Goal: Transaction & Acquisition: Book appointment/travel/reservation

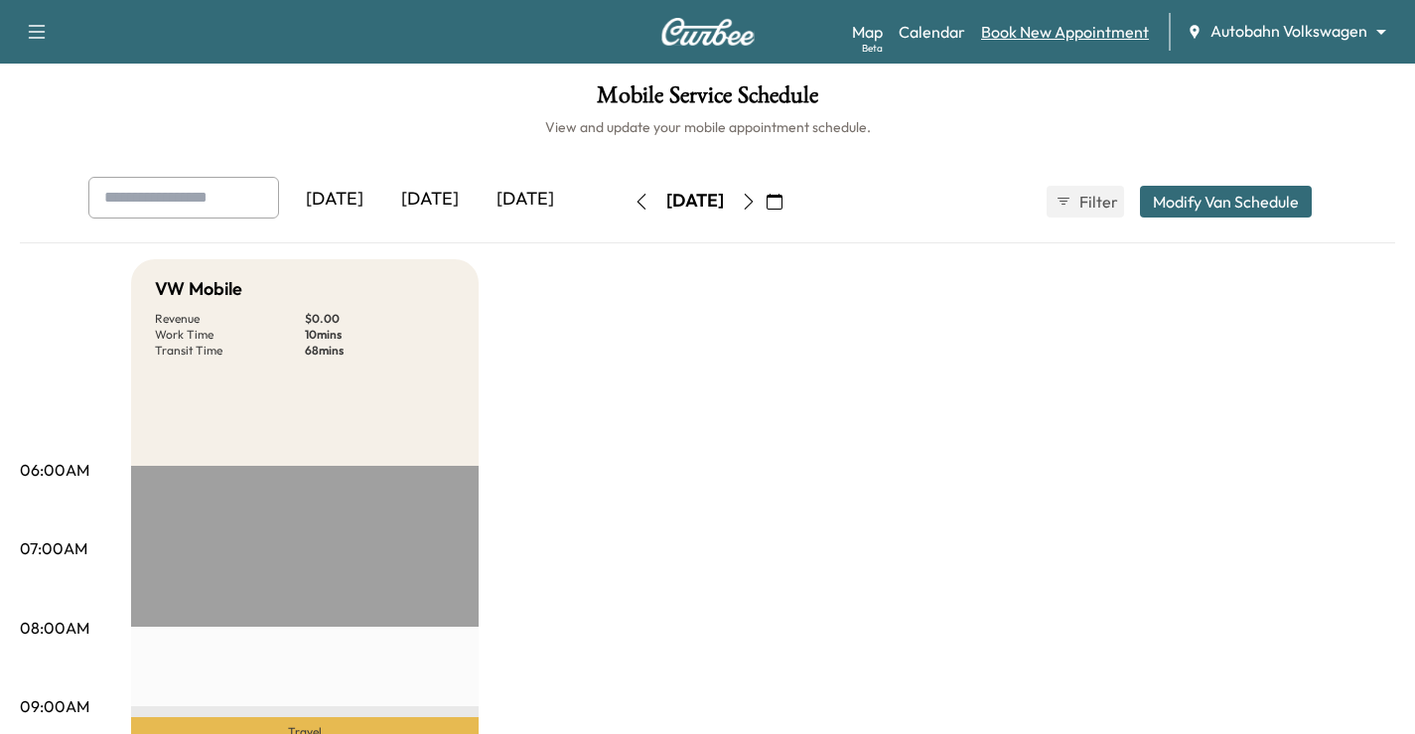
click at [1033, 29] on link "Book New Appointment" at bounding box center [1065, 32] width 168 height 24
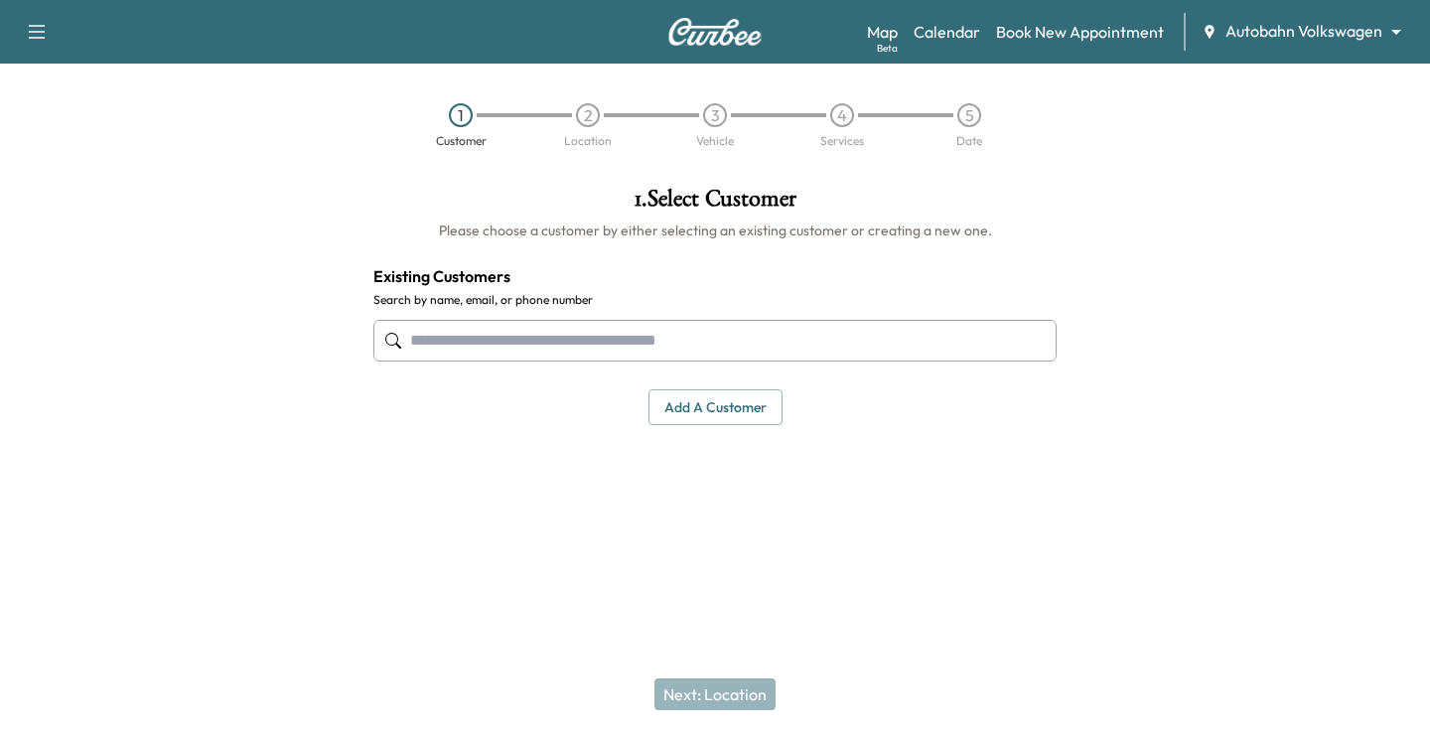
paste input "**********"
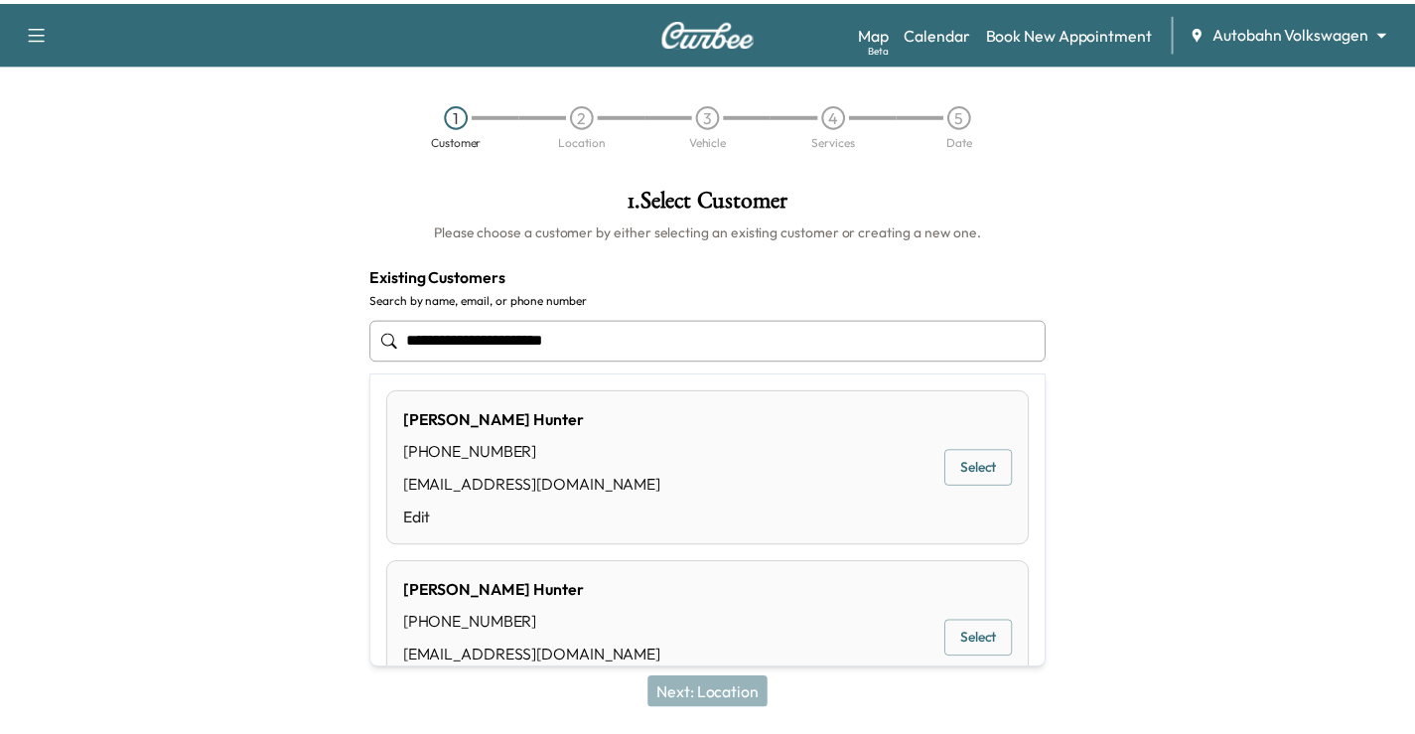
scroll to position [55, 0]
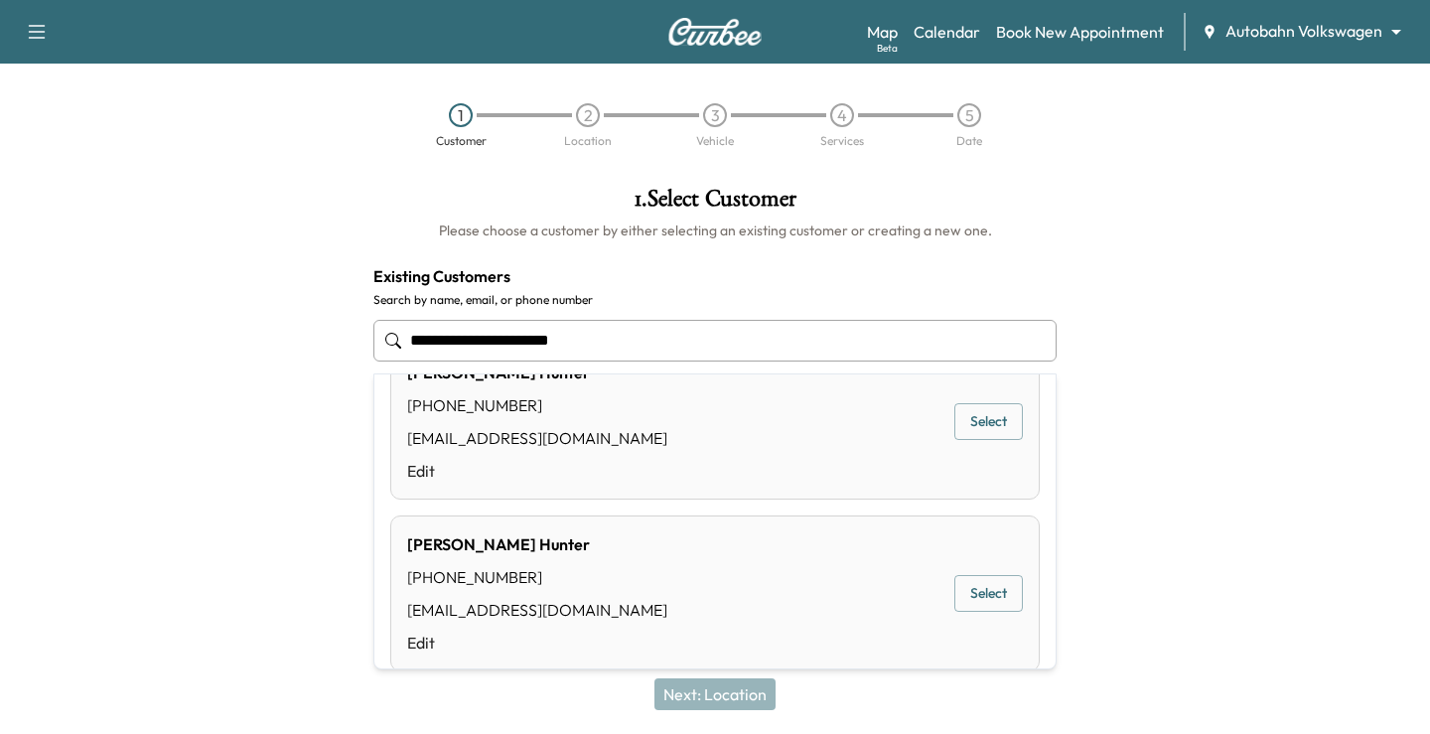
click at [963, 594] on button "Select" at bounding box center [988, 593] width 68 height 37
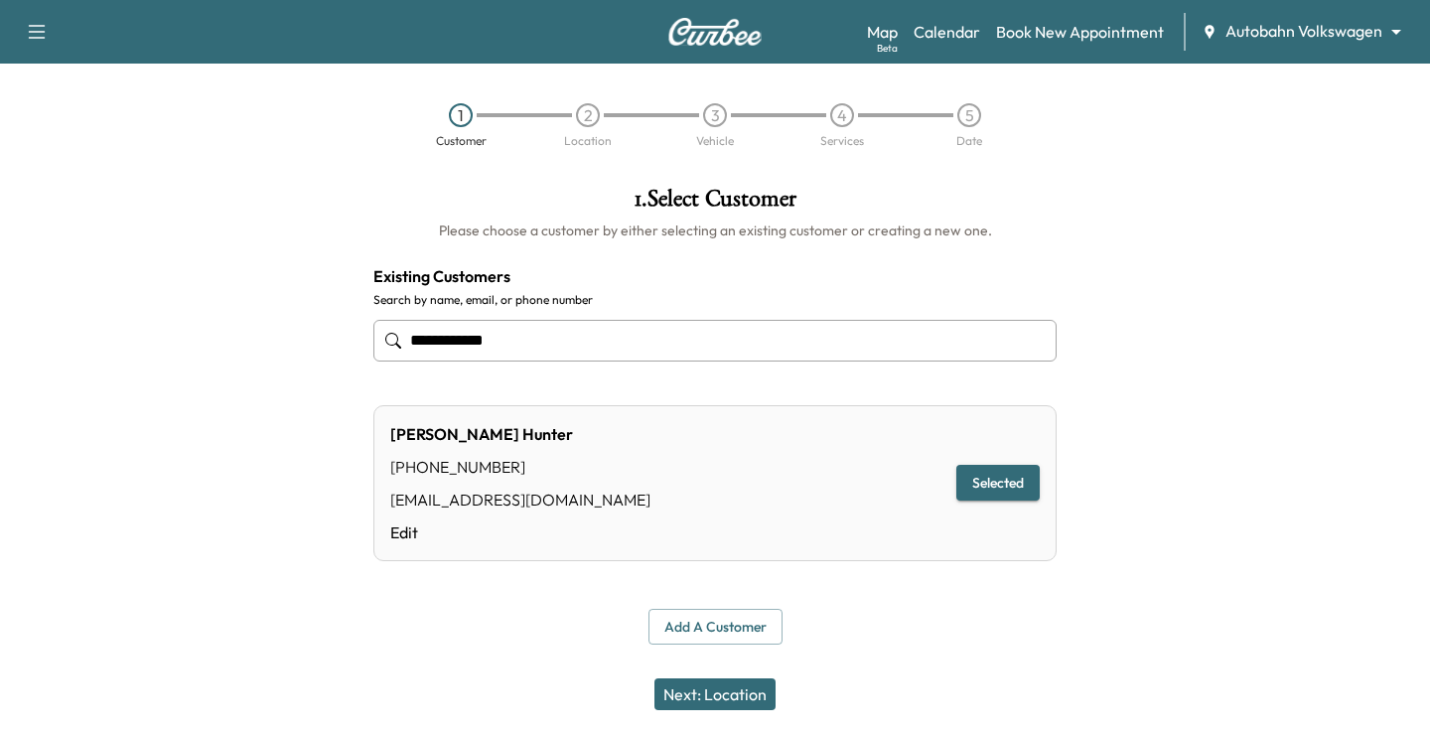
type input "**********"
click at [744, 696] on button "Next: Location" at bounding box center [714, 694] width 121 height 32
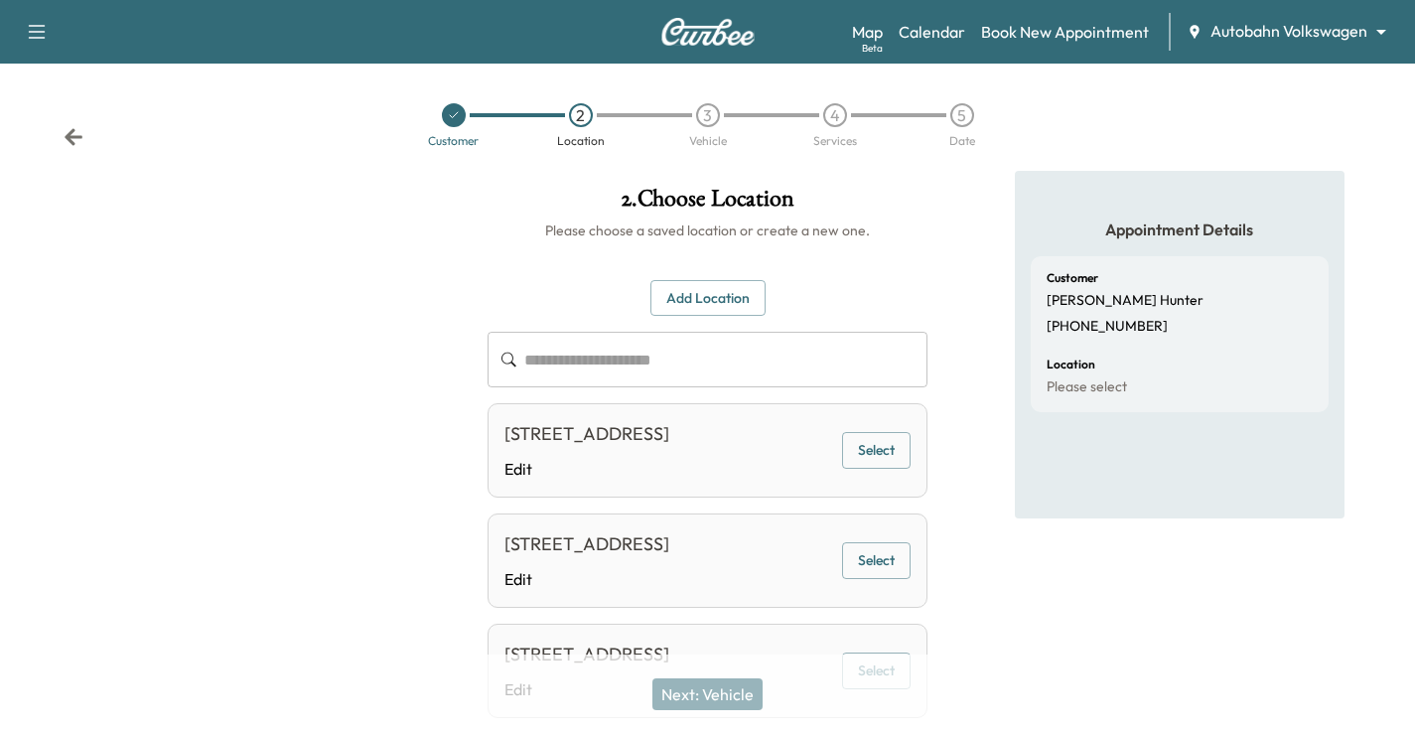
click at [864, 469] on button "Select" at bounding box center [876, 450] width 68 height 37
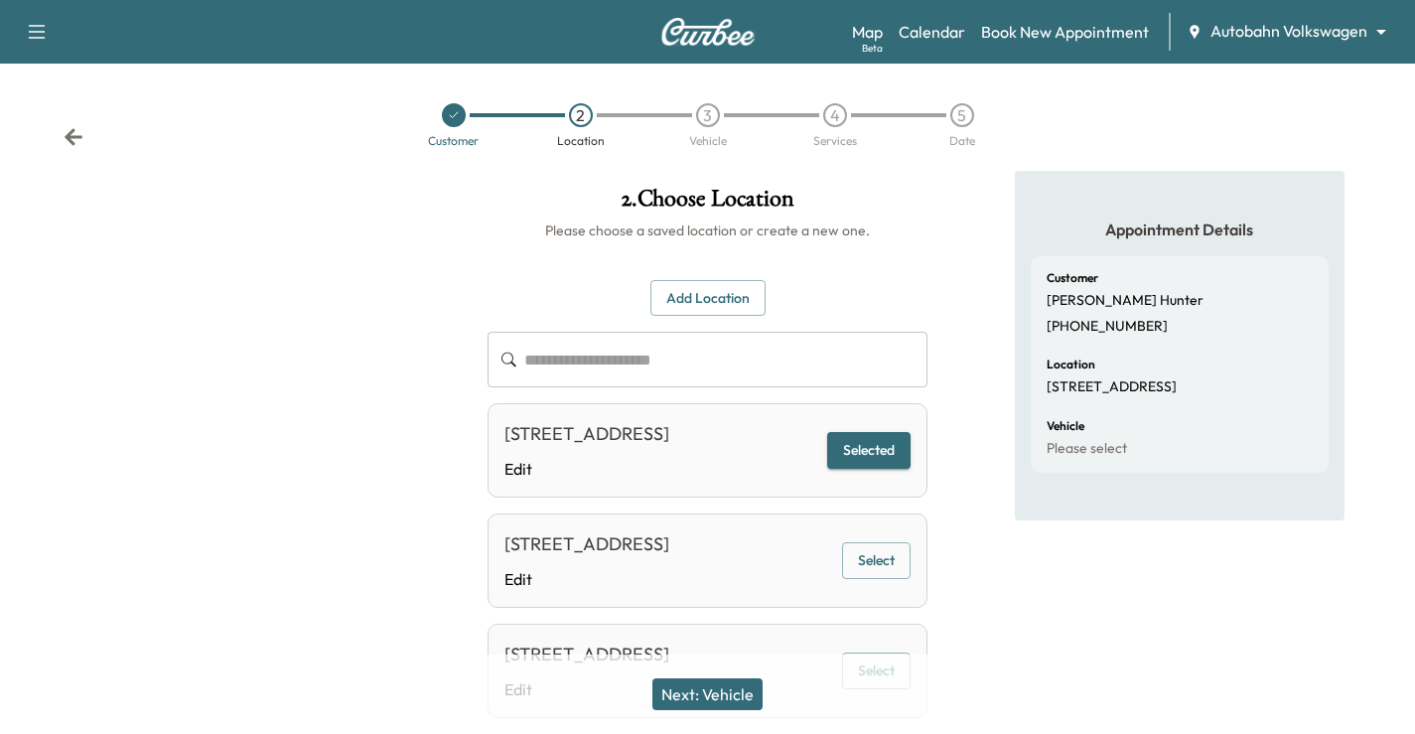
click at [752, 677] on div "Next: Vehicle" at bounding box center [707, 693] width 1415 height 79
click at [749, 685] on button "Next: Vehicle" at bounding box center [707, 694] width 110 height 32
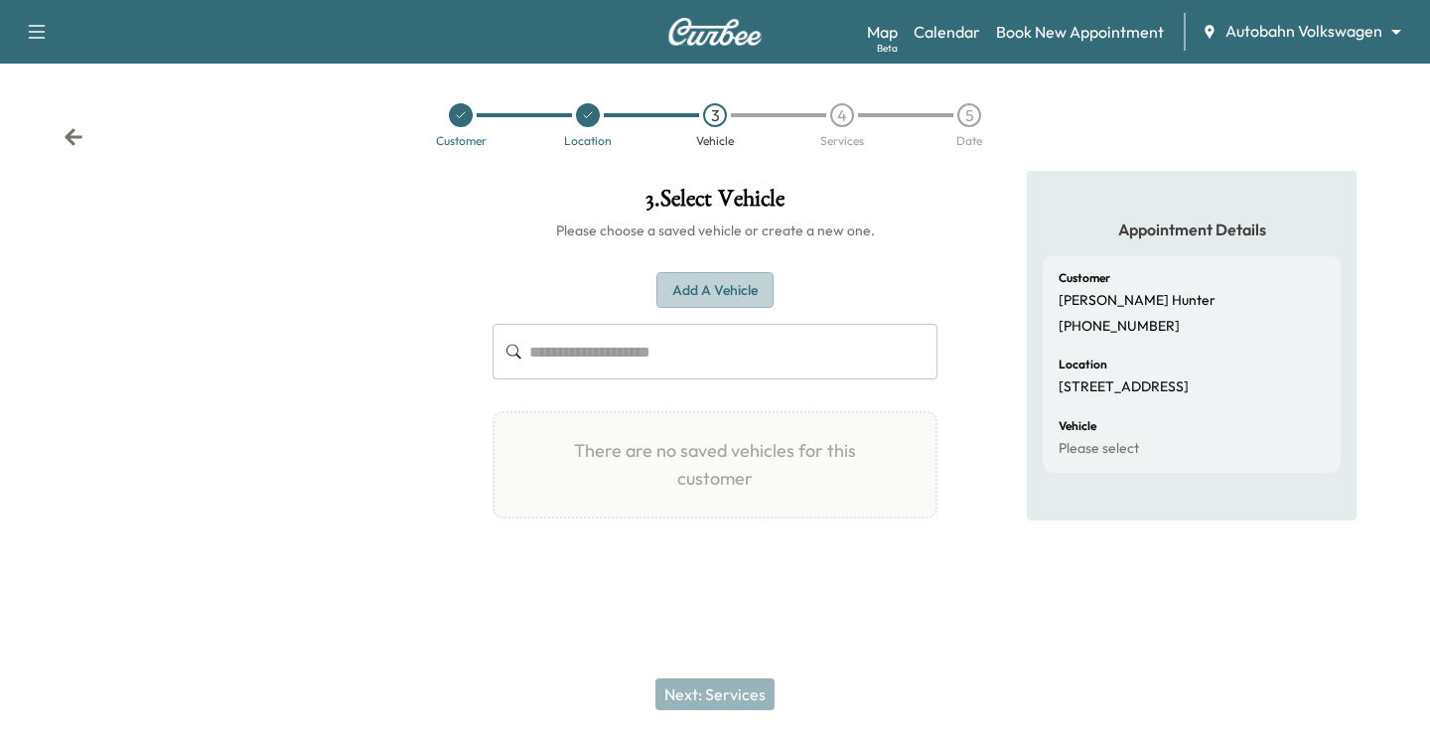
click at [734, 286] on button "Add a Vehicle" at bounding box center [714, 290] width 117 height 37
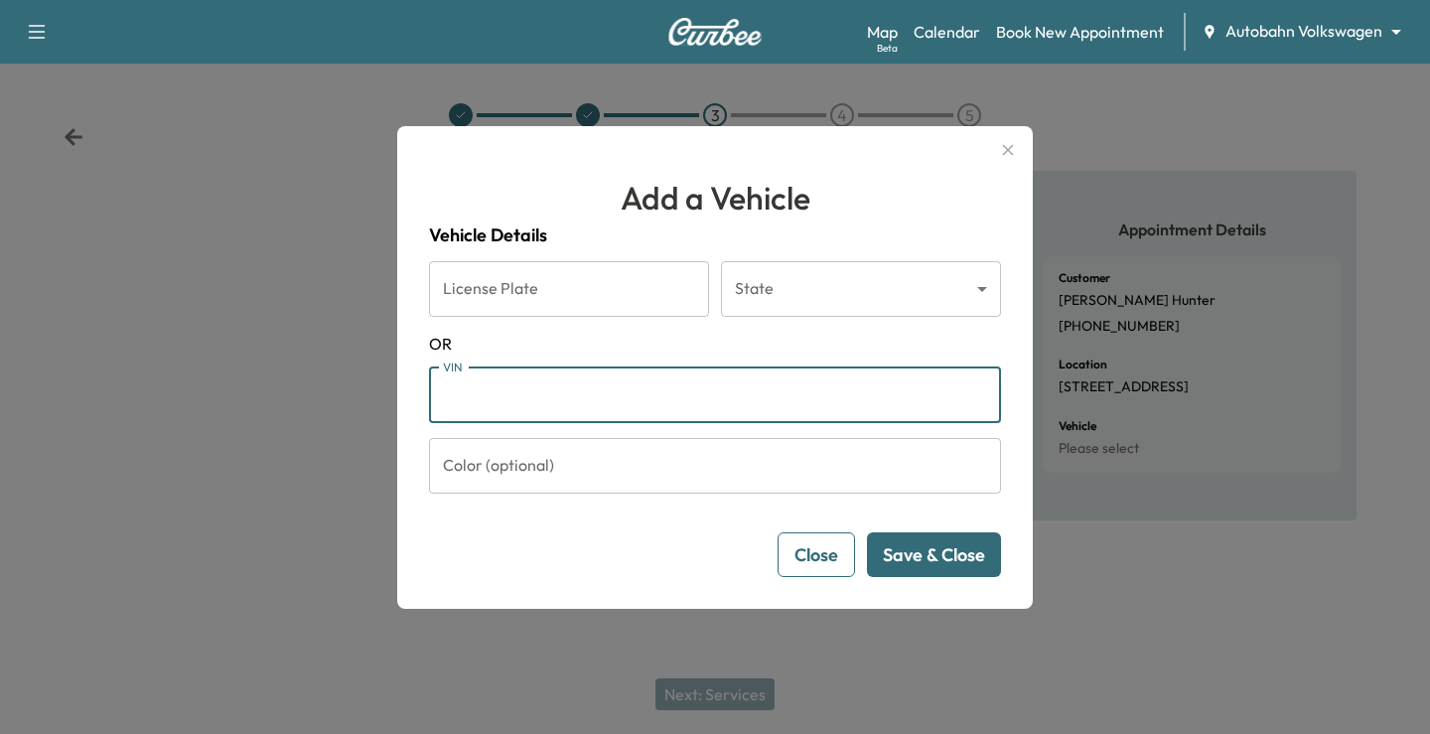
paste input "**********"
type input "**********"
drag, startPoint x: 969, startPoint y: 551, endPoint x: 923, endPoint y: 572, distance: 50.2
click at [969, 551] on button "Save & Close" at bounding box center [934, 554] width 134 height 45
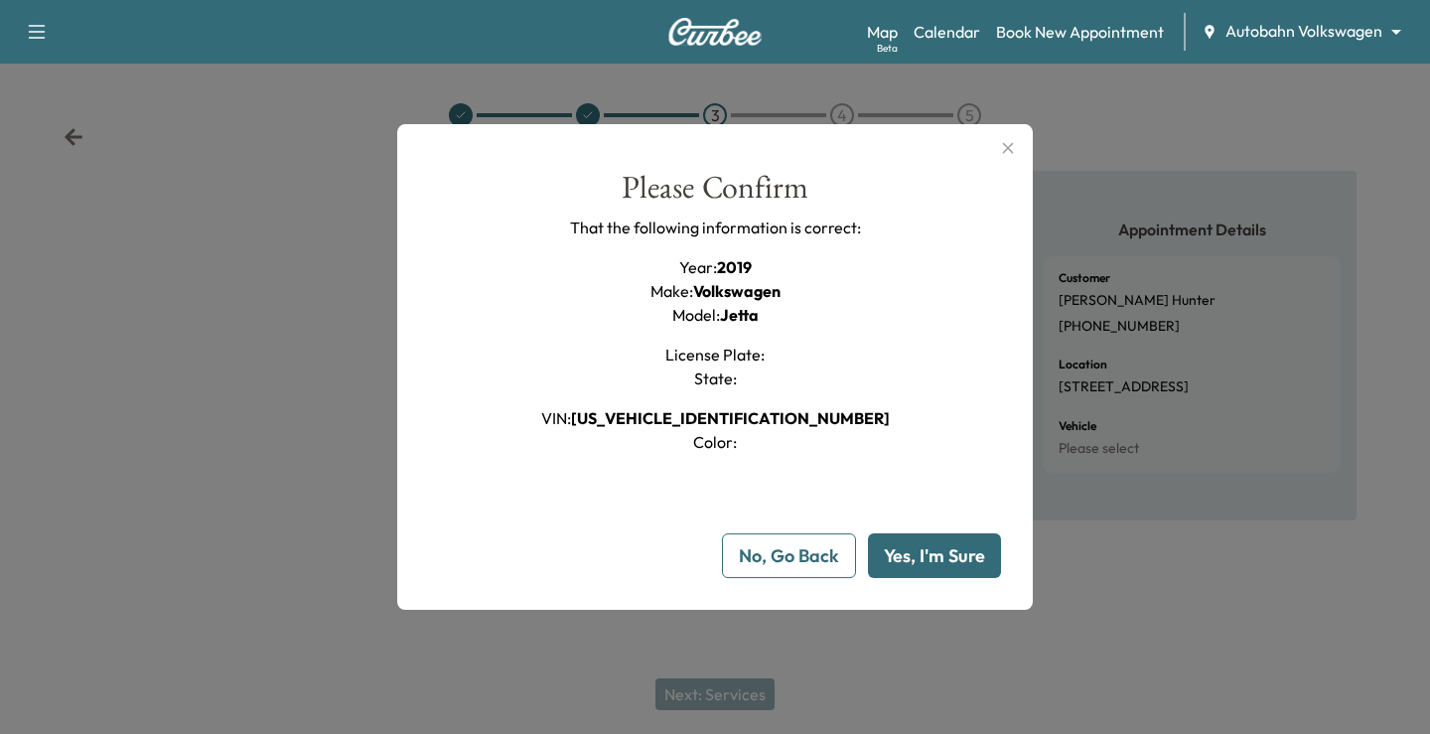
click at [948, 538] on button "Yes, I'm Sure" at bounding box center [934, 555] width 133 height 45
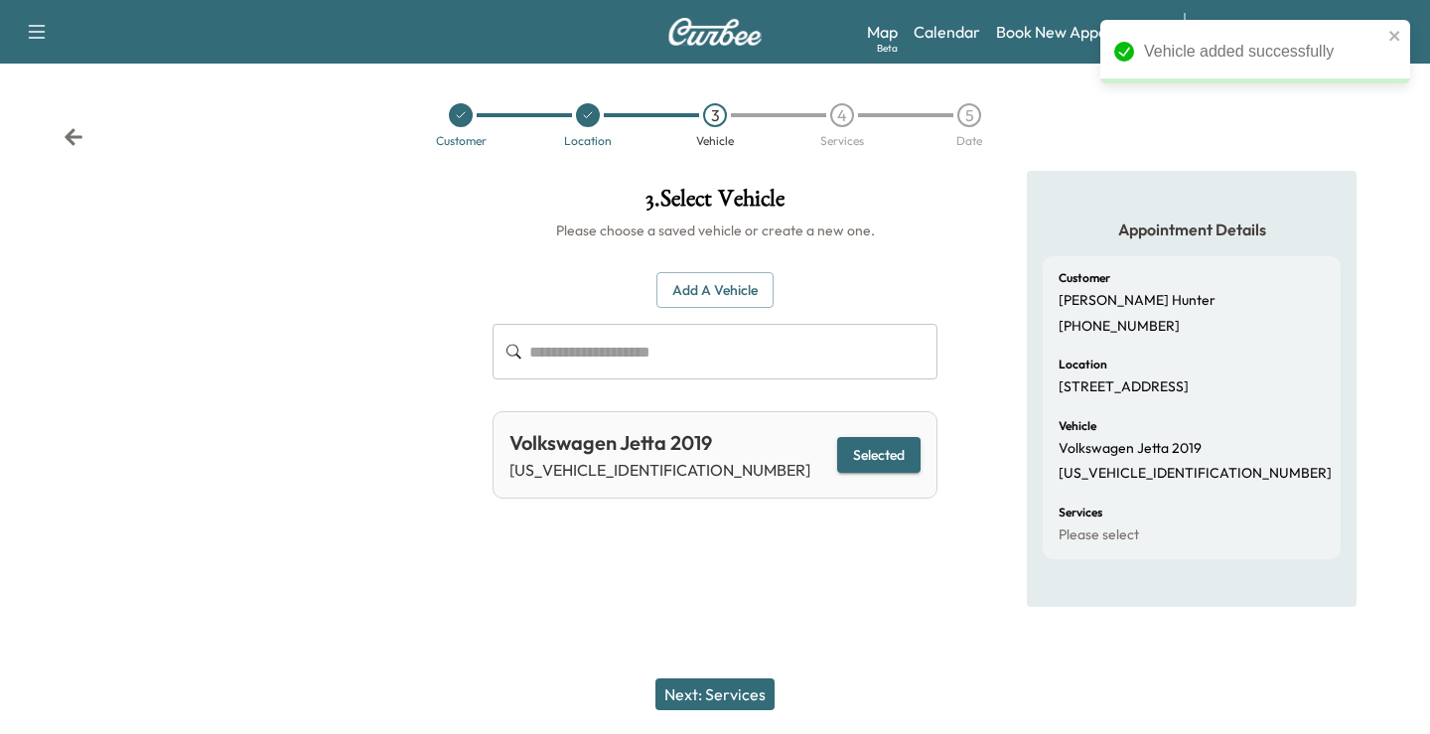
click at [714, 687] on button "Next: Services" at bounding box center [714, 694] width 119 height 32
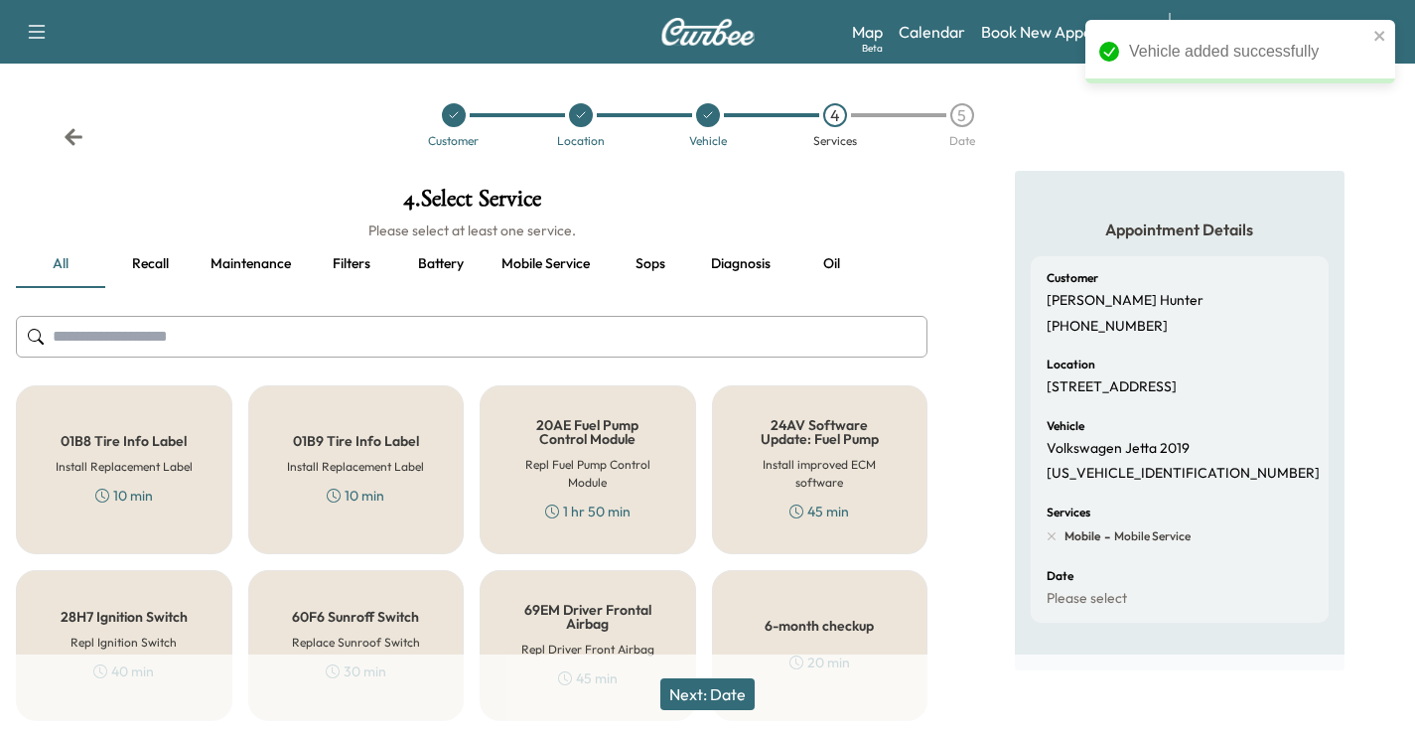
click at [369, 332] on input "text" at bounding box center [471, 337] width 911 height 42
click at [864, 606] on div "6-month checkup 20 min" at bounding box center [820, 645] width 216 height 151
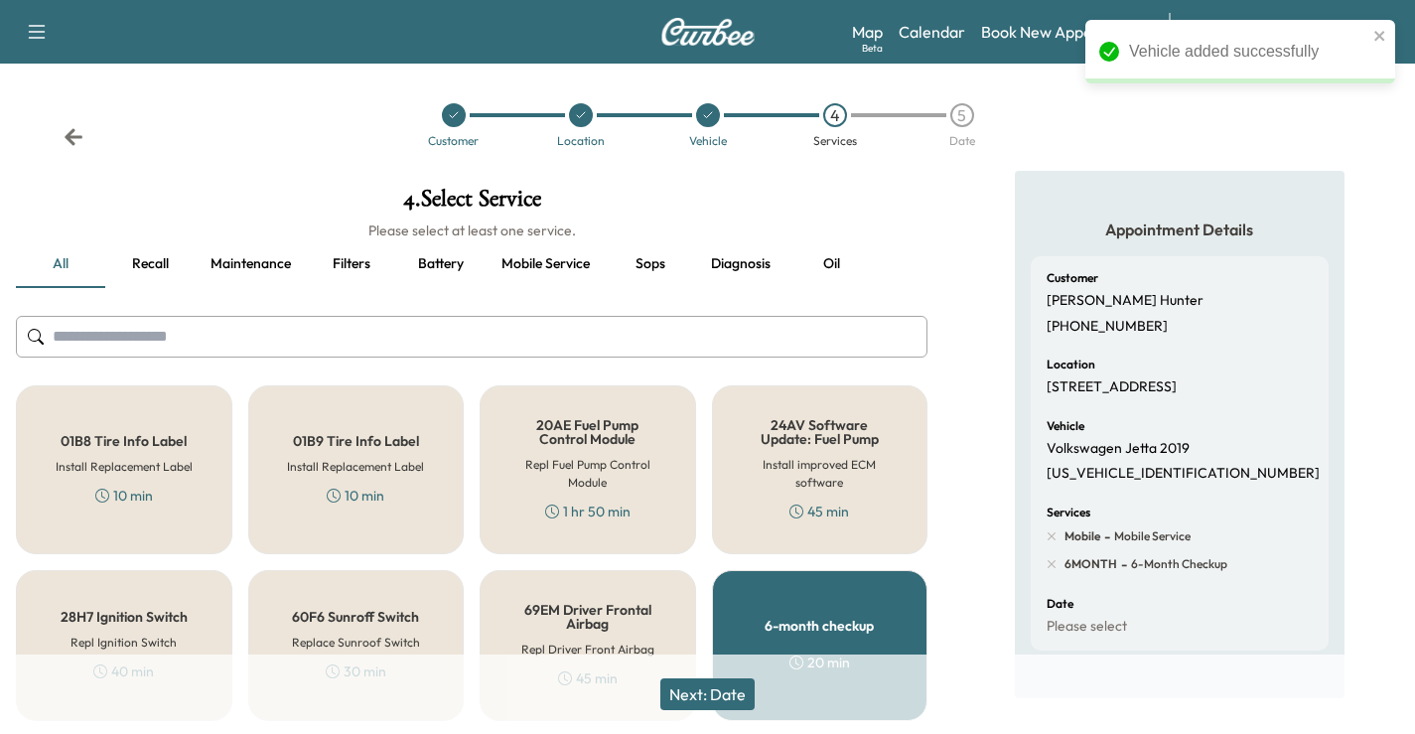
click at [722, 698] on button "Next: Date" at bounding box center [707, 694] width 94 height 32
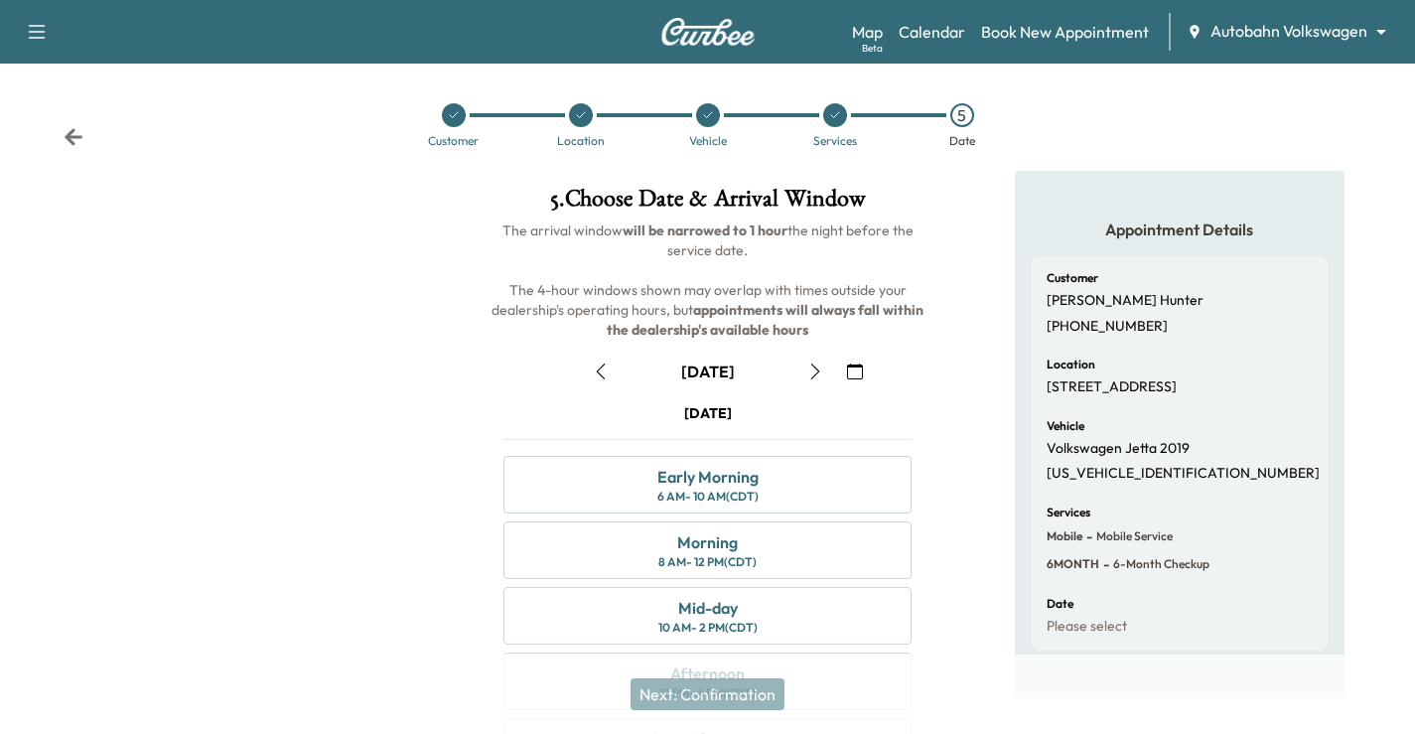
click at [821, 370] on icon "button" at bounding box center [815, 371] width 16 height 16
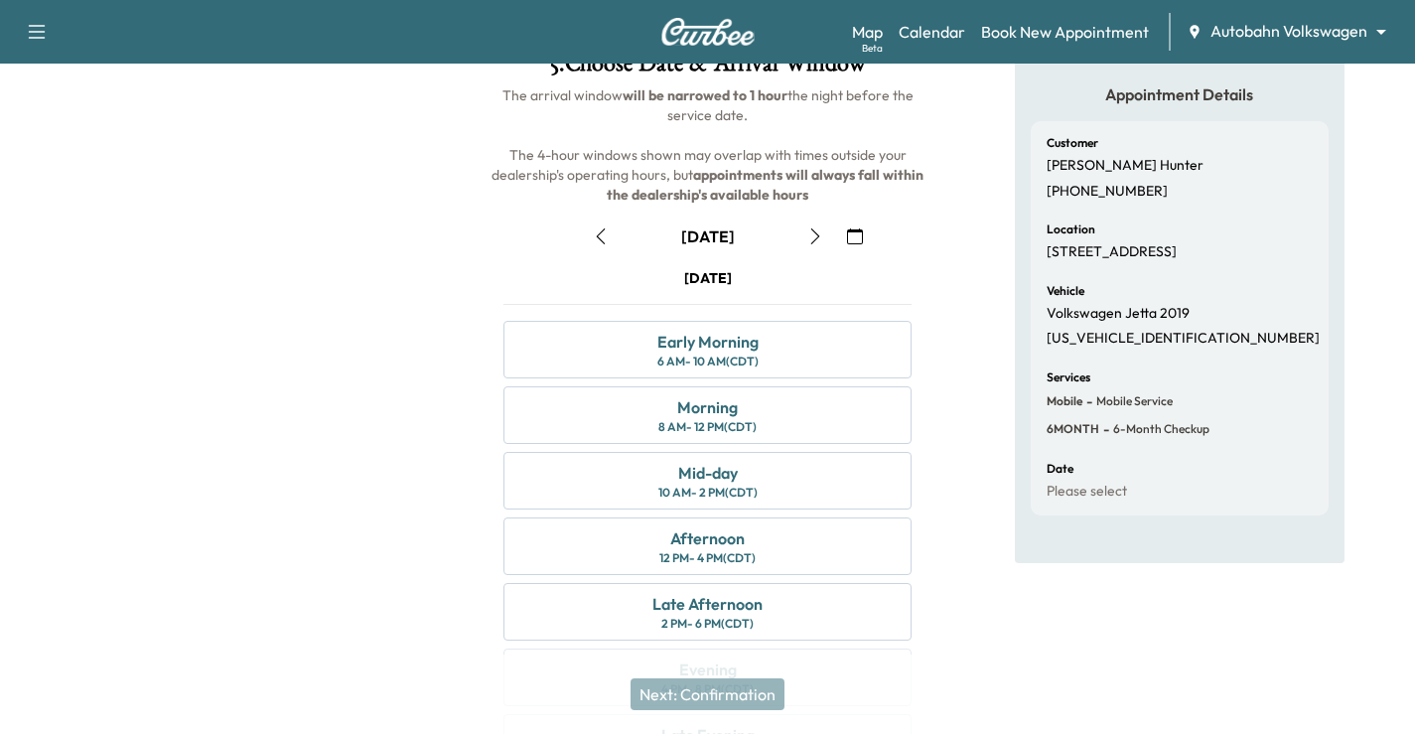
scroll to position [199, 0]
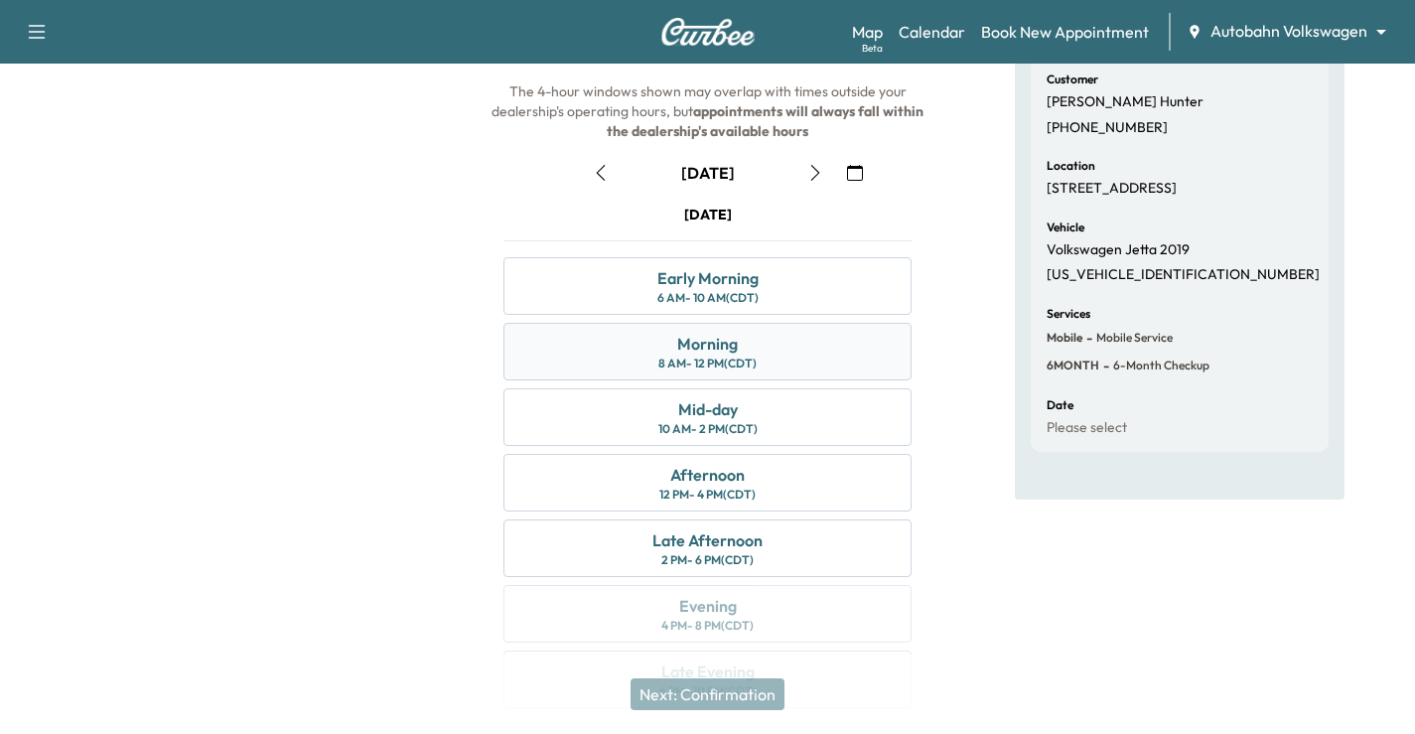
click at [846, 356] on div "Morning 8 AM - 12 PM (CDT)" at bounding box center [707, 352] width 408 height 58
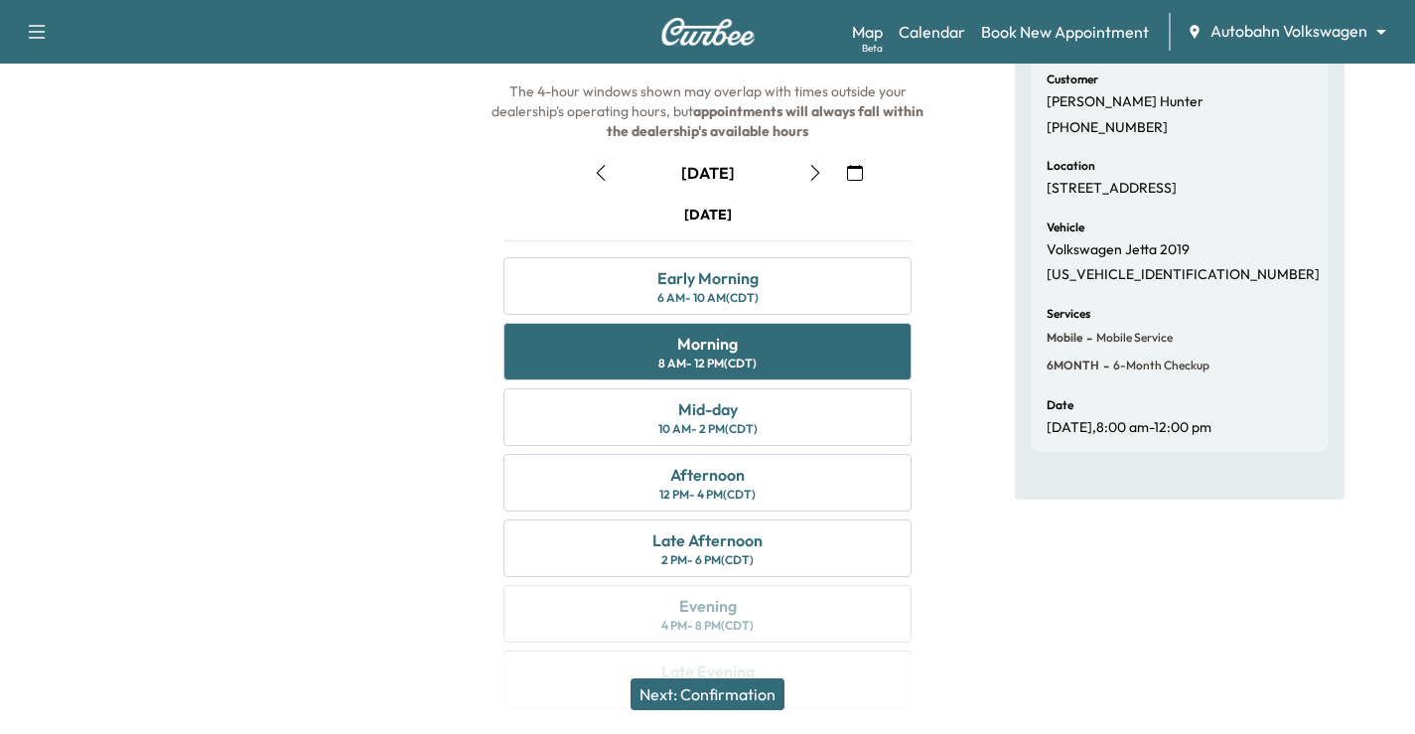
click at [760, 704] on button "Next: Confirmation" at bounding box center [707, 694] width 154 height 32
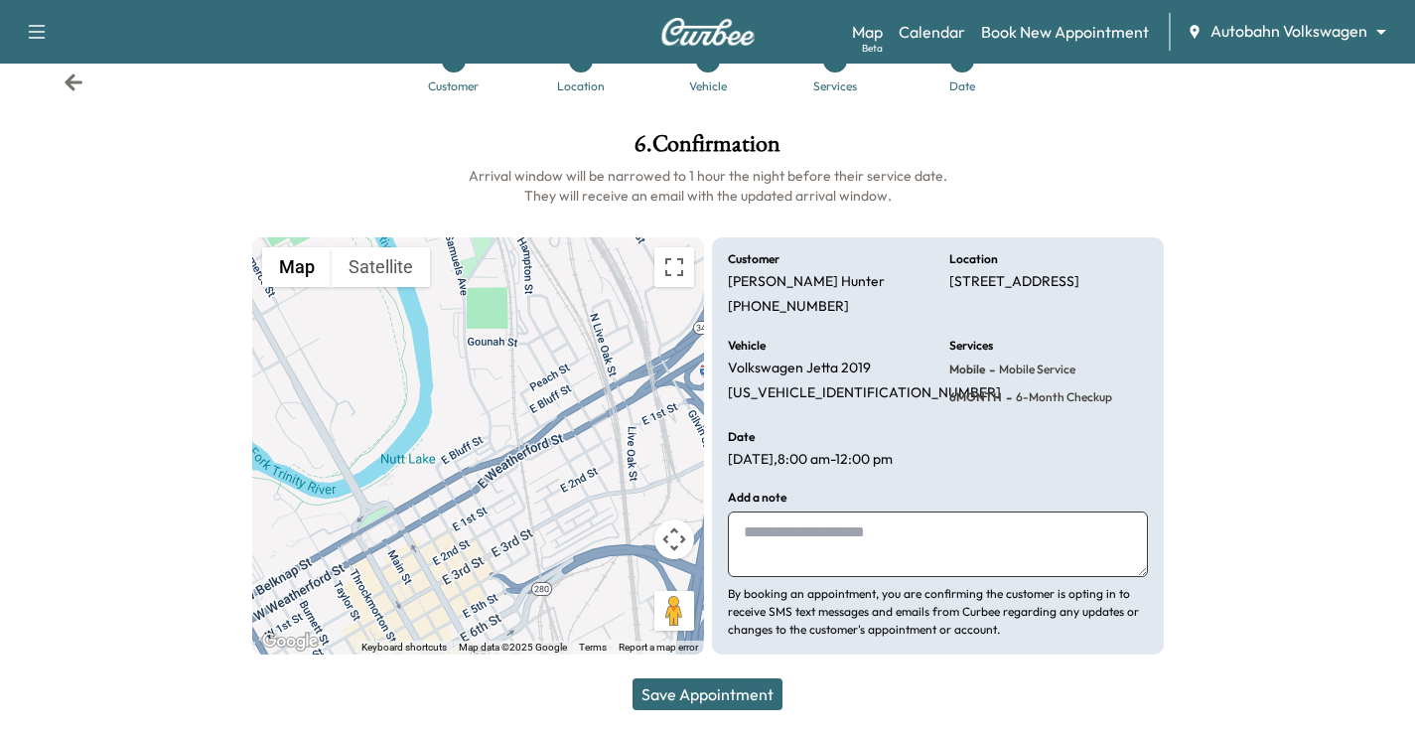
click at [895, 552] on textarea at bounding box center [938, 544] width 420 height 66
type textarea "**********"
click at [749, 691] on button "Save Appointment" at bounding box center [707, 694] width 150 height 32
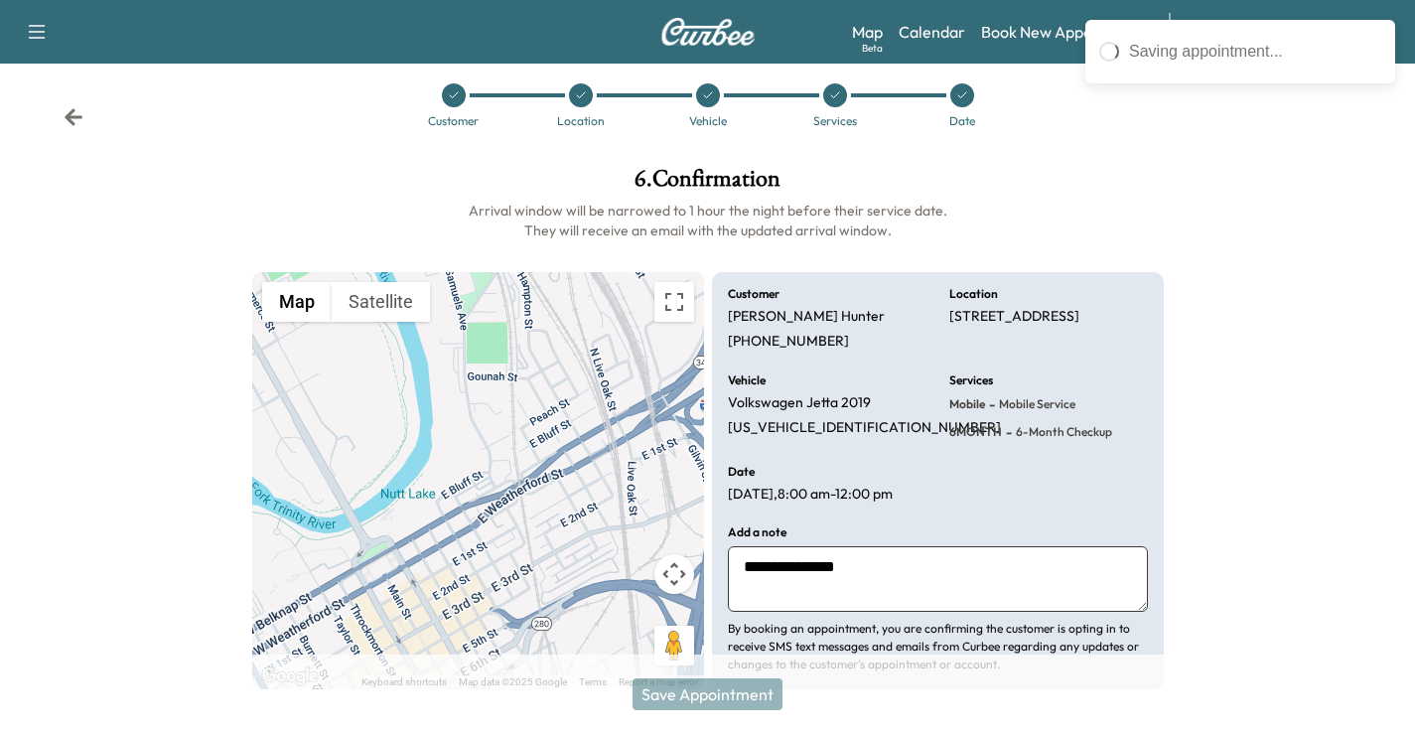
scroll to position [0, 0]
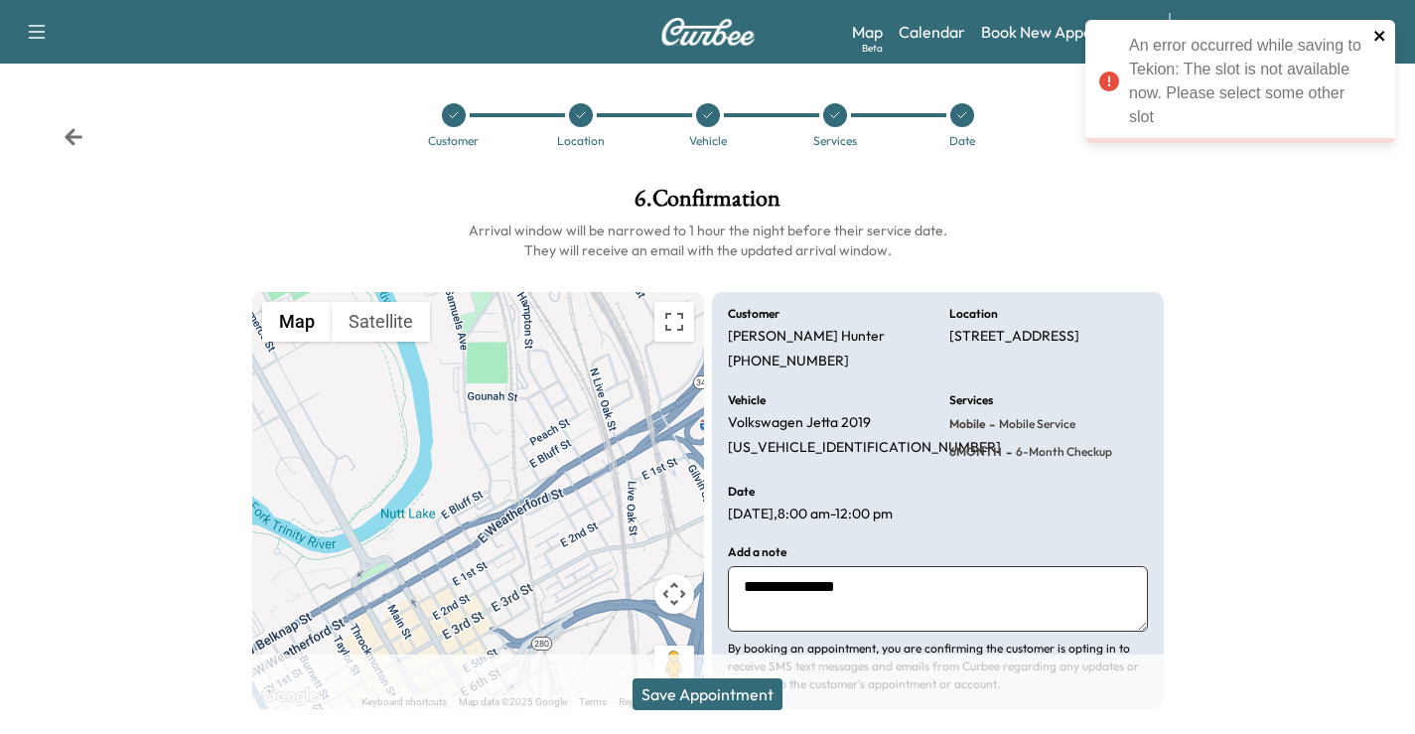
click at [1379, 41] on icon "close" at bounding box center [1380, 36] width 14 height 16
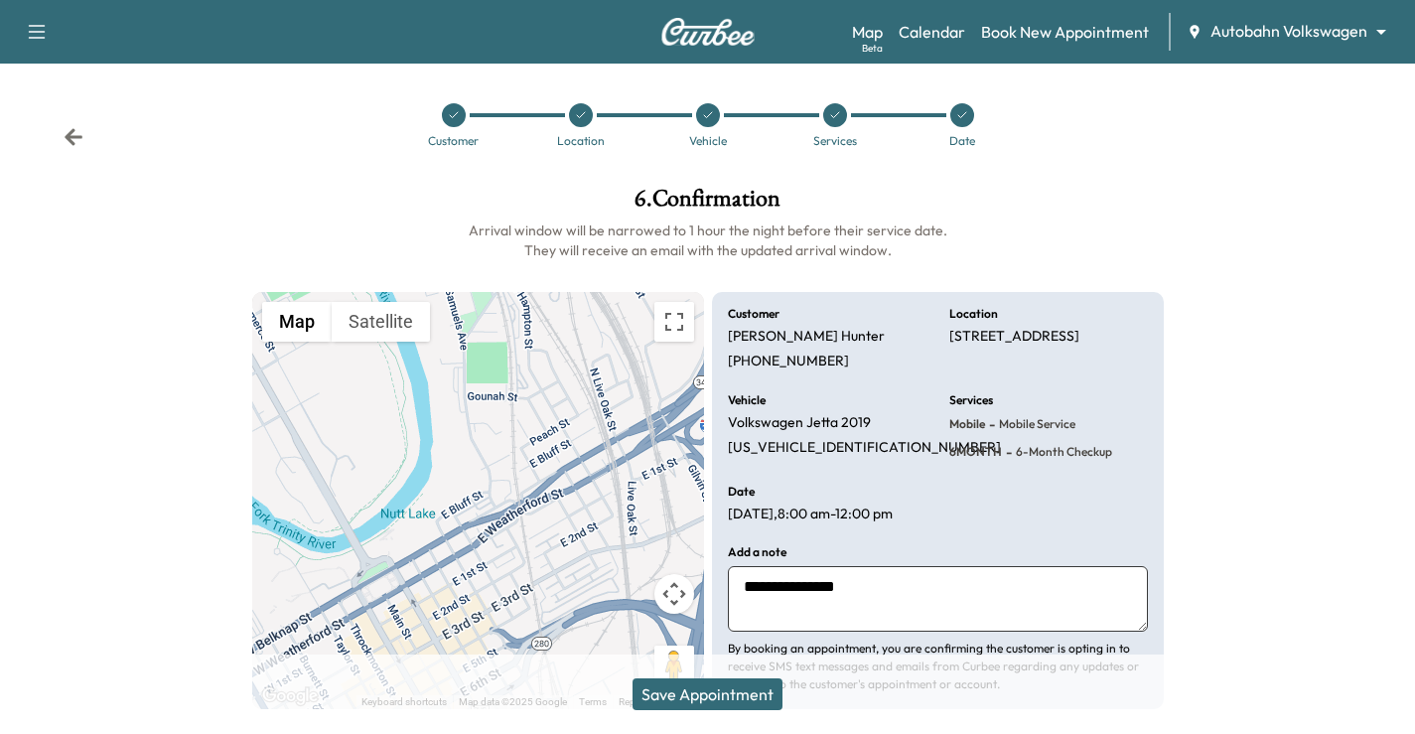
click at [1386, 329] on div at bounding box center [1297, 448] width 236 height 554
click at [1354, 414] on div at bounding box center [1297, 448] width 236 height 554
click at [1351, 545] on div at bounding box center [1297, 448] width 236 height 554
click at [1279, 518] on div at bounding box center [1297, 448] width 236 height 554
